Goal: Task Accomplishment & Management: Complete application form

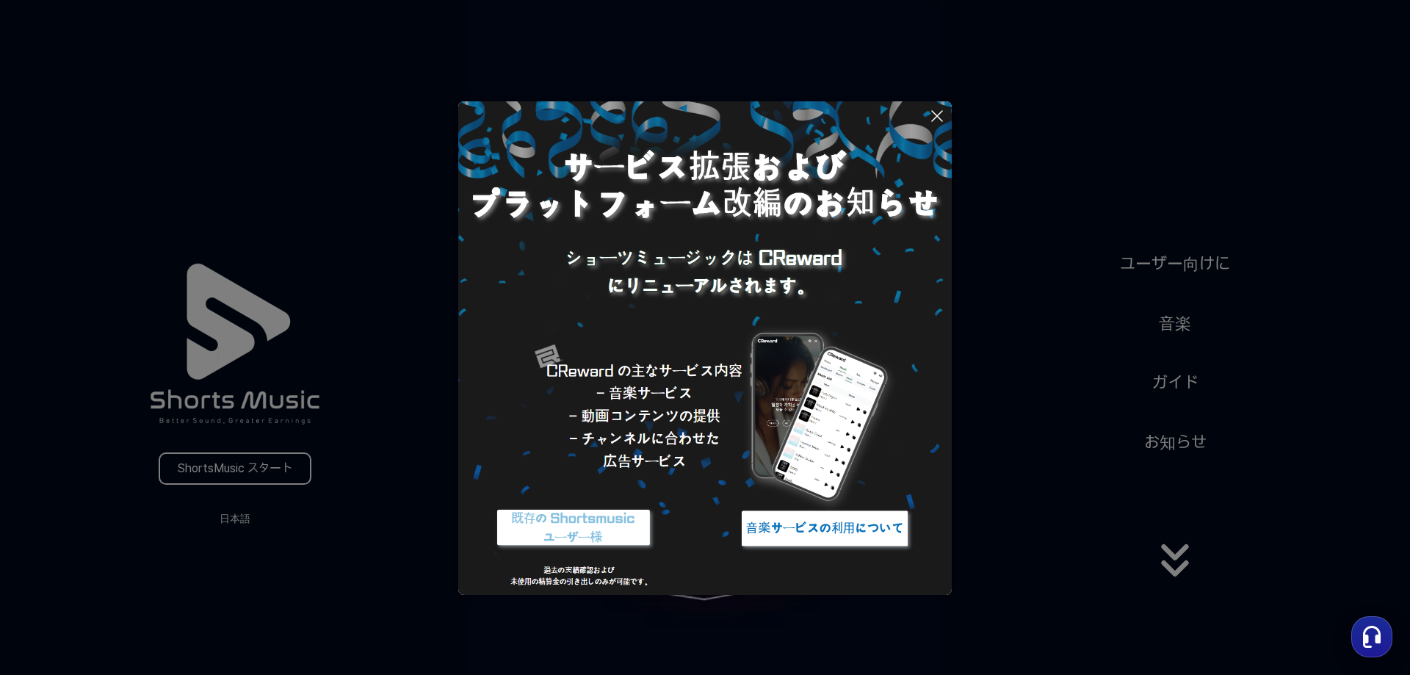
click at [934, 111] on icon at bounding box center [937, 116] width 18 height 18
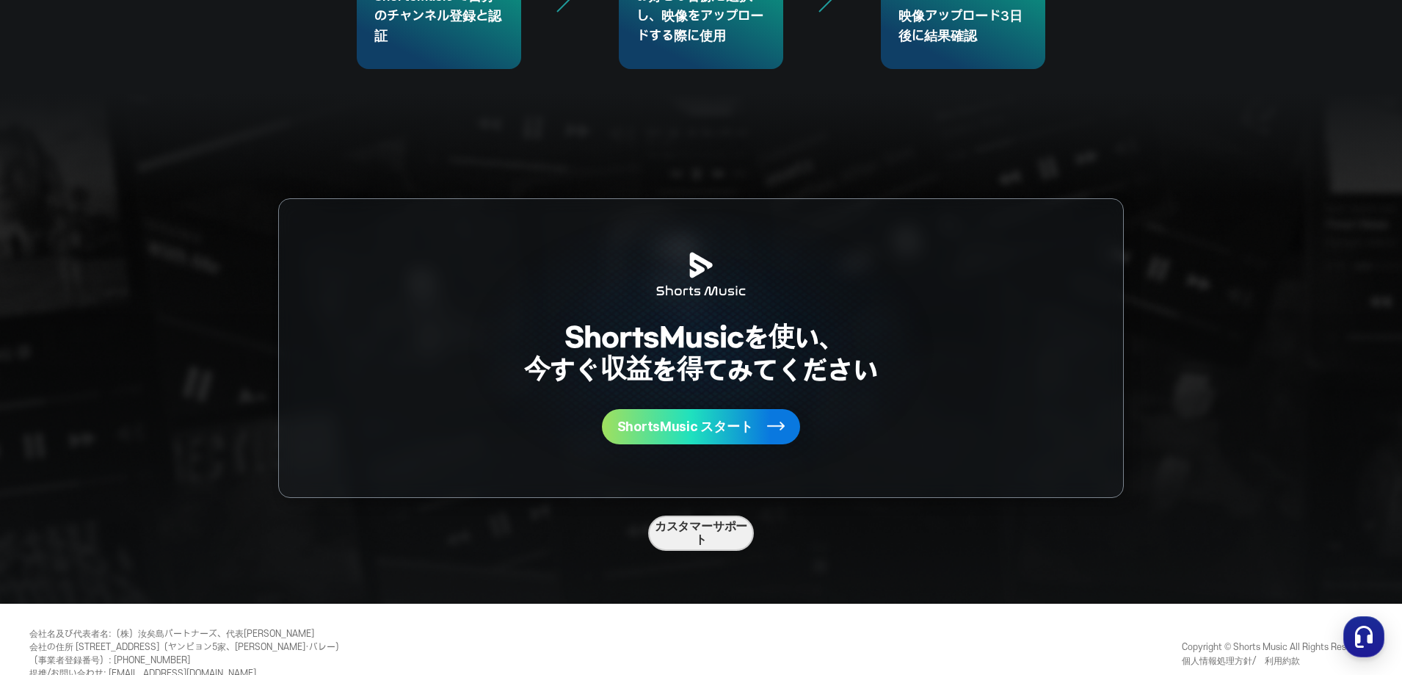
scroll to position [3914, 0]
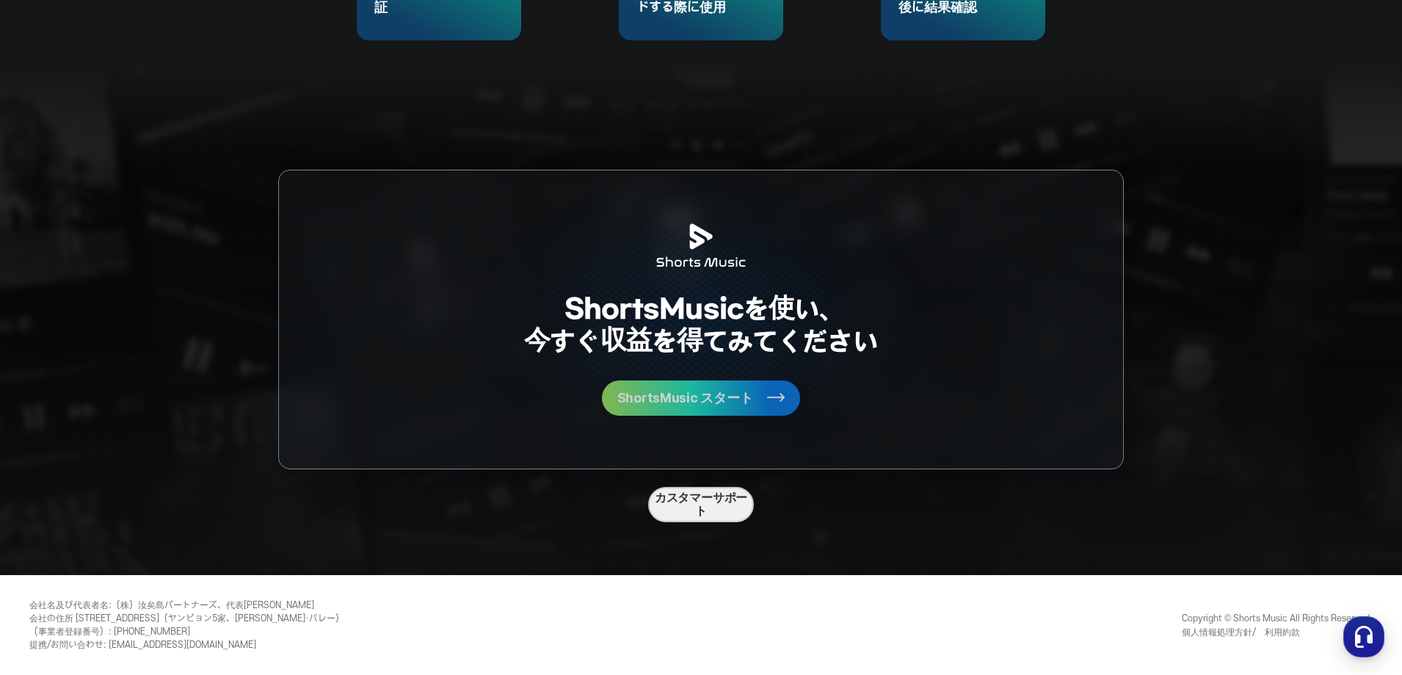
click at [767, 402] on rect at bounding box center [776, 397] width 18 height 18
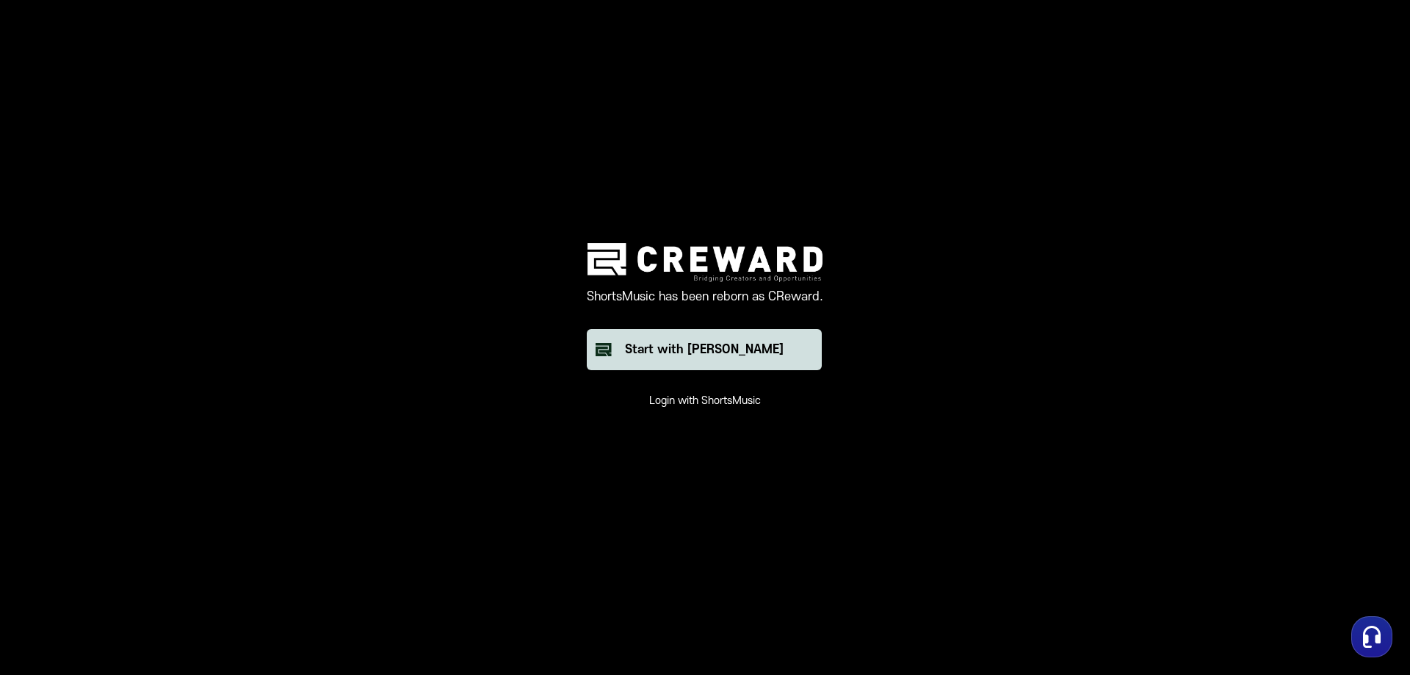
click at [646, 355] on button "Start with Creward" at bounding box center [704, 349] width 235 height 41
